Goal: Task Accomplishment & Management: Manage account settings

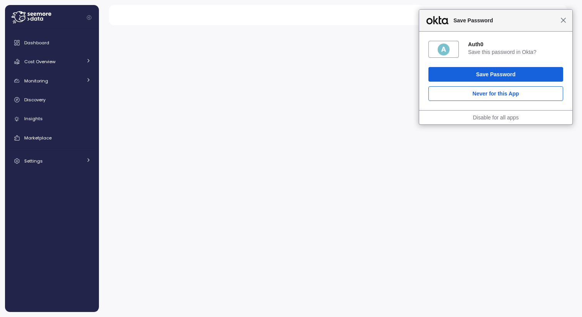
click at [564, 20] on span "Close" at bounding box center [563, 20] width 6 height 6
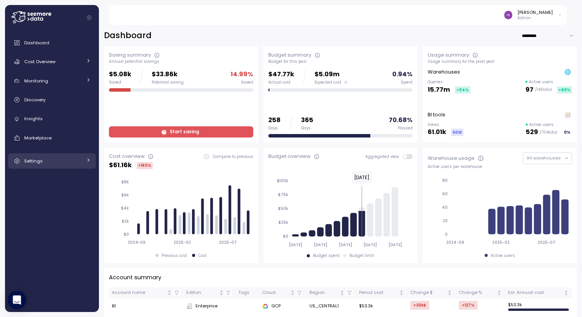
click at [41, 158] on span "Settings" at bounding box center [33, 161] width 18 height 6
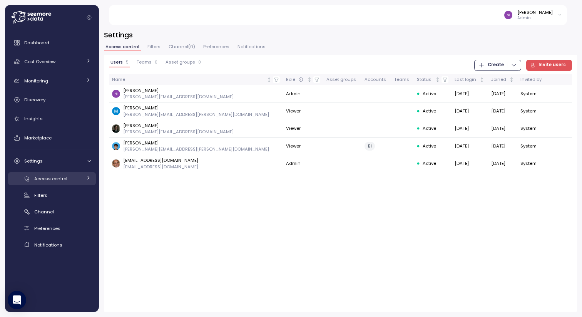
click at [53, 183] on link "Access control" at bounding box center [52, 178] width 88 height 13
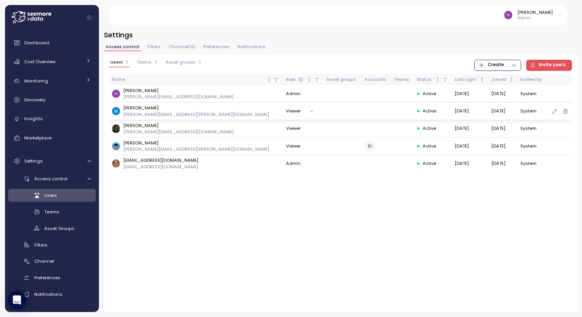
click at [286, 110] on button "Viewer" at bounding box center [301, 110] width 31 height 11
click at [332, 37] on h3 "Settings" at bounding box center [340, 35] width 473 height 10
click at [553, 111] on icon "button" at bounding box center [554, 111] width 6 height 9
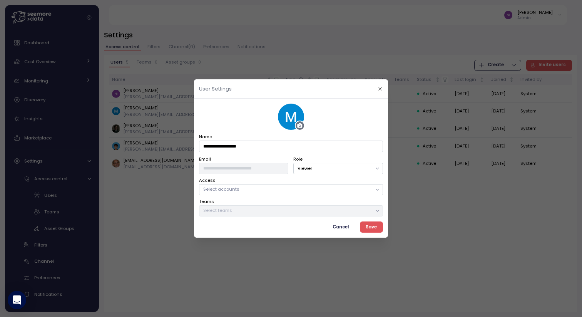
click at [282, 187] on p "Select accounts" at bounding box center [287, 189] width 168 height 6
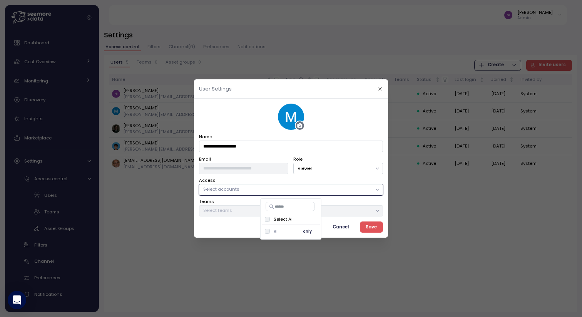
click at [278, 230] on div "BI only" at bounding box center [291, 231] width 52 height 9
click at [365, 226] on button "Save" at bounding box center [371, 226] width 23 height 11
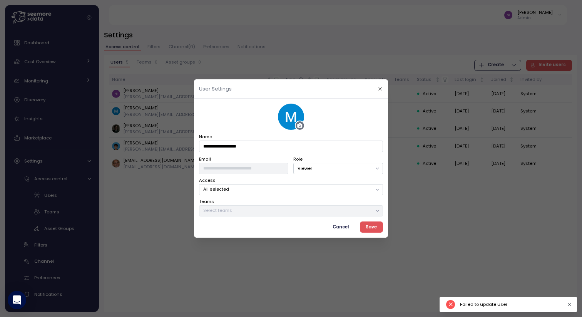
click at [365, 226] on button "Save" at bounding box center [371, 226] width 23 height 11
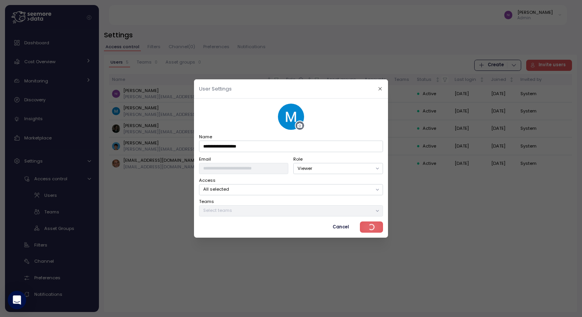
click at [344, 228] on span "Cancel" at bounding box center [340, 227] width 16 height 10
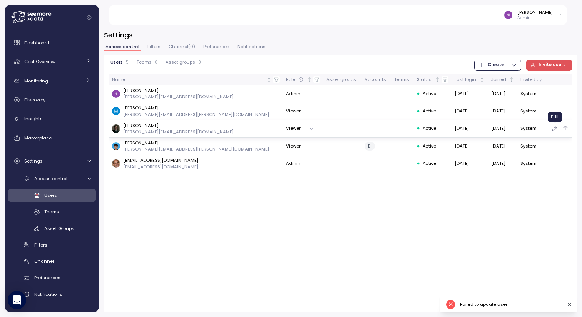
click at [553, 127] on icon "button" at bounding box center [554, 128] width 6 height 9
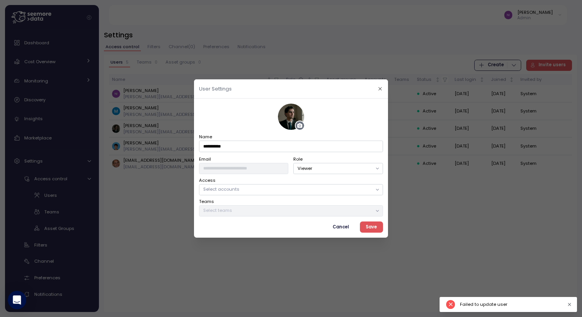
click at [292, 190] on p "Select accounts" at bounding box center [287, 189] width 168 height 6
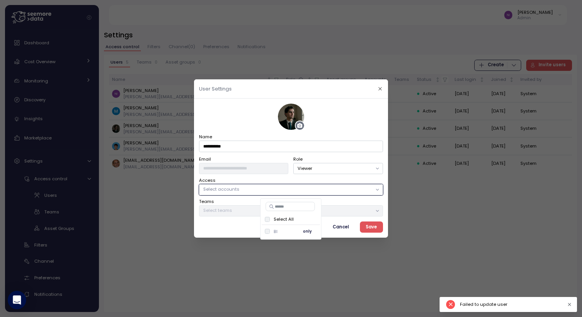
click at [280, 230] on div "BI only" at bounding box center [291, 231] width 52 height 9
click at [307, 230] on span "only" at bounding box center [307, 231] width 9 height 8
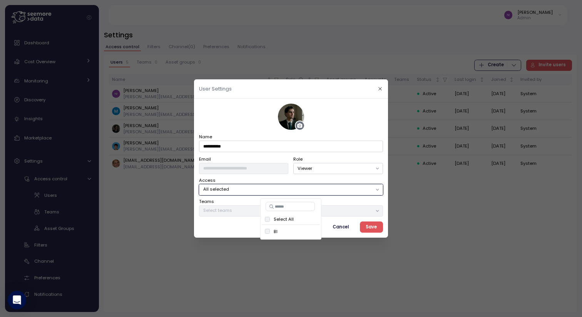
click at [372, 229] on span "Save" at bounding box center [370, 227] width 11 height 10
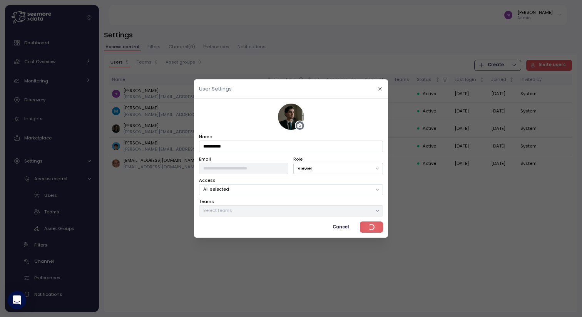
click at [364, 188] on p "All selected" at bounding box center [287, 189] width 168 height 6
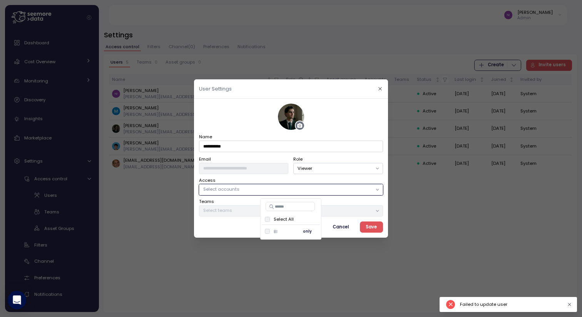
click at [311, 232] on span "only" at bounding box center [307, 231] width 9 height 8
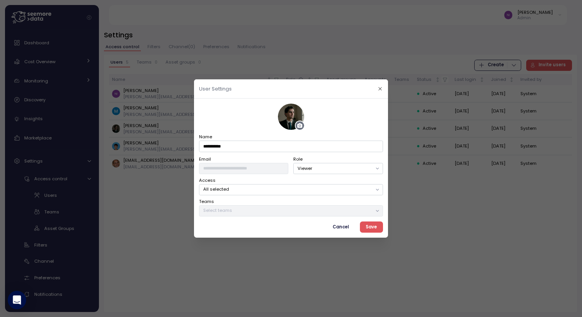
click at [371, 227] on span "Save" at bounding box center [370, 227] width 11 height 10
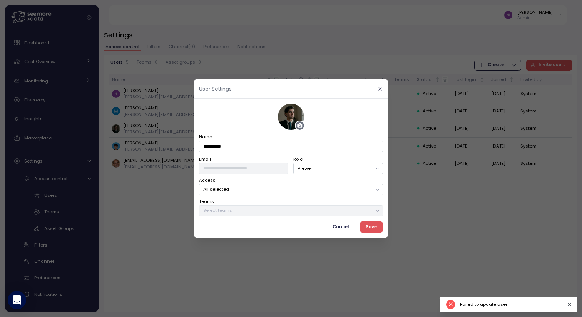
click at [381, 88] on icon "button" at bounding box center [379, 88] width 5 height 5
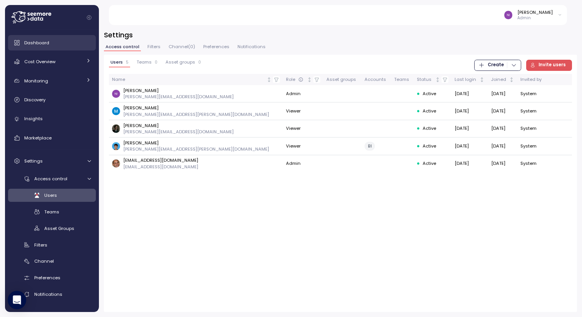
click at [59, 44] on div "Dashboard" at bounding box center [57, 43] width 67 height 8
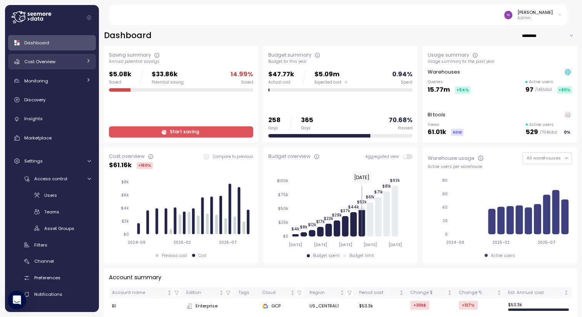
click at [50, 62] on span "Cost Overview" at bounding box center [39, 61] width 31 height 6
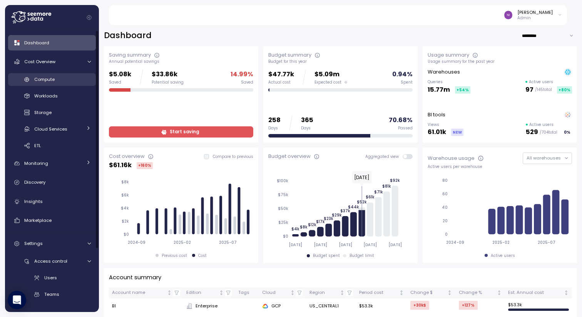
click at [47, 77] on span "Compute" at bounding box center [44, 79] width 20 height 6
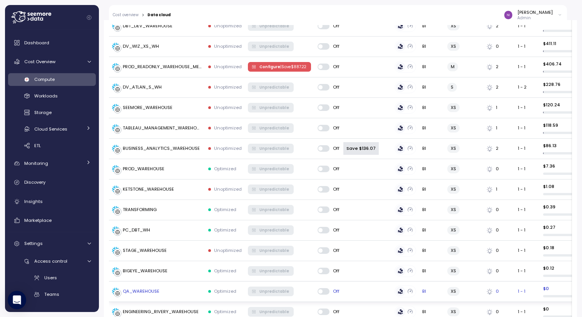
scroll to position [533, 0]
click at [185, 146] on div "BUSINESS_ANALYTICS_WAREHOUSE" at bounding box center [161, 149] width 77 height 7
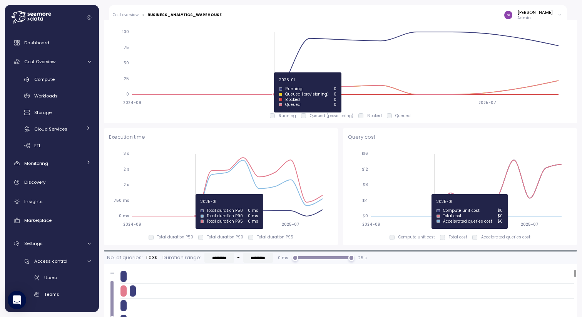
scroll to position [436, 0]
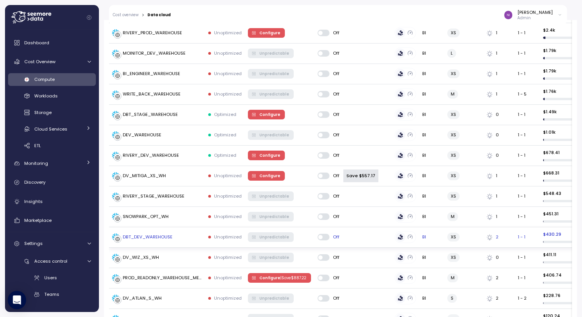
scroll to position [320, 0]
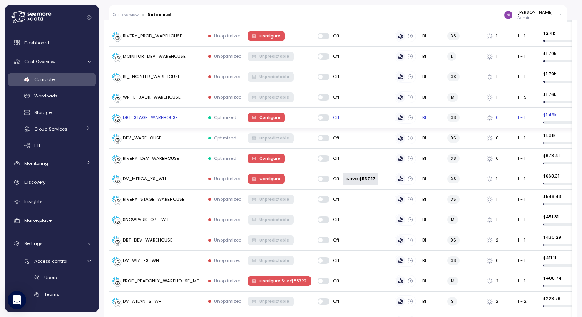
click at [261, 116] on span "Configure" at bounding box center [269, 117] width 21 height 8
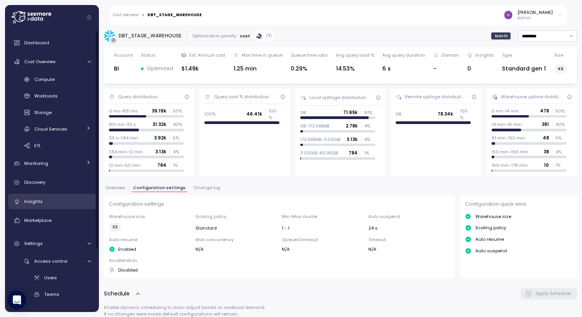
click at [42, 195] on link "Insights" at bounding box center [52, 200] width 88 height 15
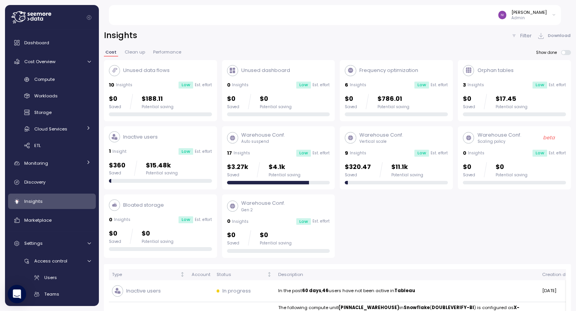
click at [266, 146] on div "Warehouse Conf. Auto suspend 17 Insights Low Est. effort $3.27k Saved $4.1k Pot…" at bounding box center [278, 157] width 103 height 53
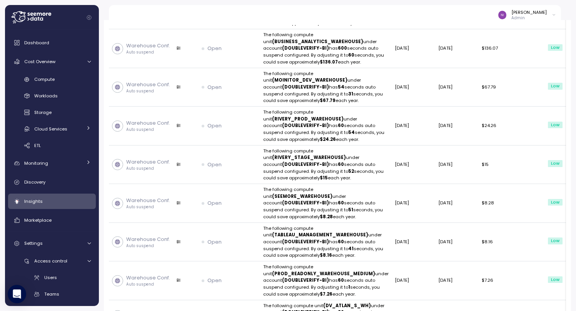
scroll to position [305, 0]
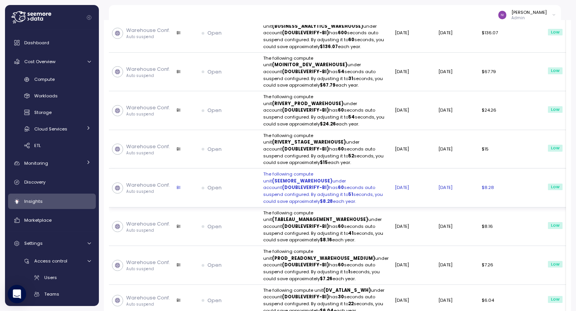
click at [581, 187] on icon "button" at bounding box center [585, 186] width 1 height 1
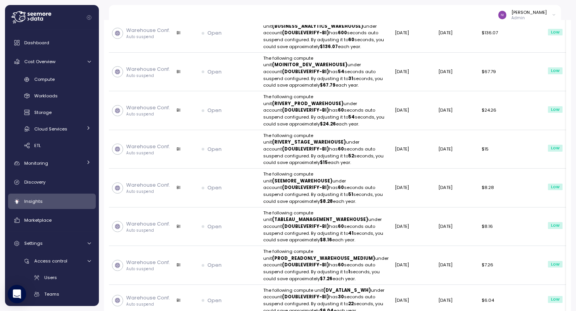
click at [567, 134] on div "Type Account Status Description Creation date Updated date Potential annual sav…" at bounding box center [337, 140] width 467 height 362
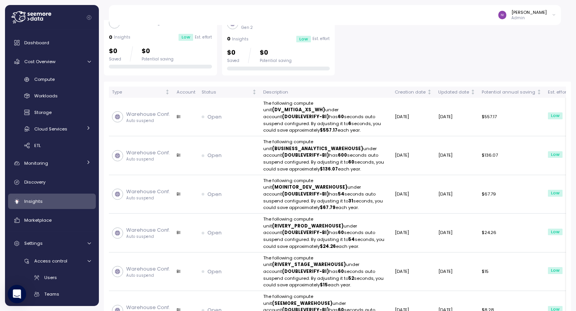
scroll to position [0, 0]
